Goal: Obtain resource: Download file/media

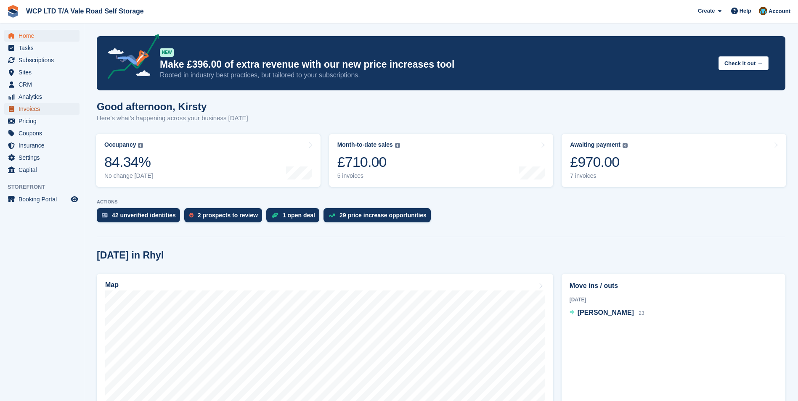
click at [19, 108] on span "Invoices" at bounding box center [44, 109] width 50 height 12
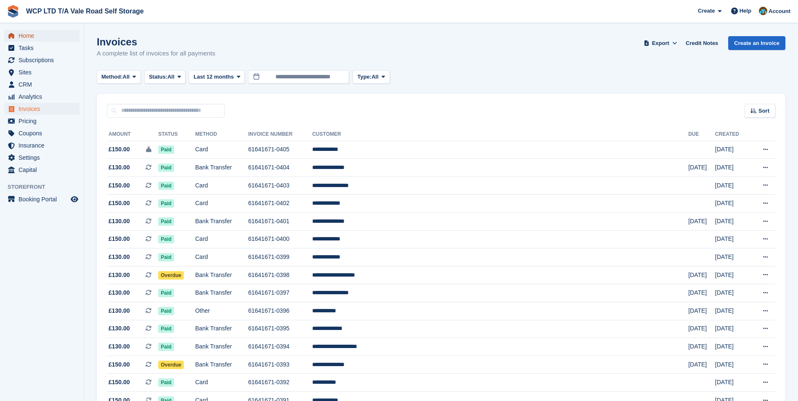
click at [46, 34] on span "Home" at bounding box center [44, 36] width 50 height 12
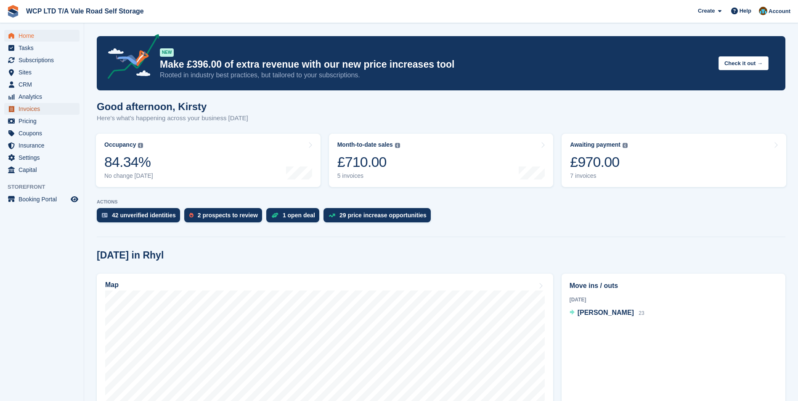
click at [39, 109] on span "Invoices" at bounding box center [44, 109] width 50 height 12
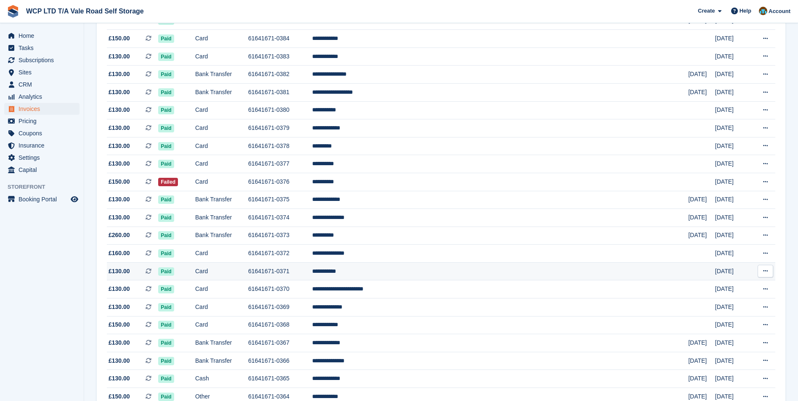
scroll to position [463, 0]
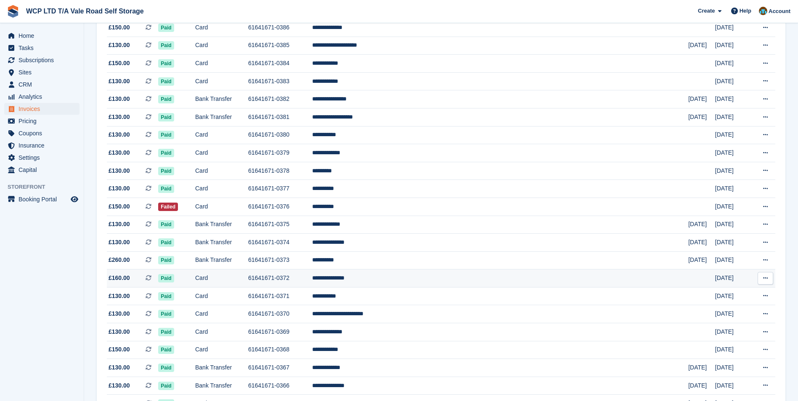
click at [426, 277] on td "**********" at bounding box center [500, 279] width 376 height 18
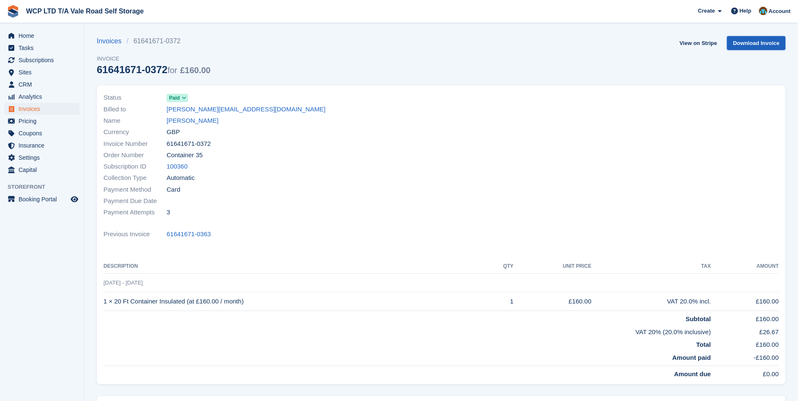
click at [749, 42] on link "Download Invoice" at bounding box center [756, 43] width 58 height 14
